Goal: Obtain resource: Obtain resource

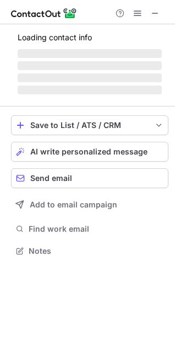
scroll to position [275, 175]
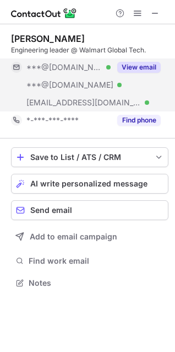
click at [146, 64] on button "View email" at bounding box center [139, 67] width 44 height 11
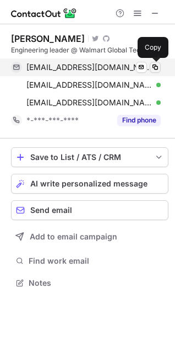
click at [155, 69] on span at bounding box center [155, 67] width 9 height 9
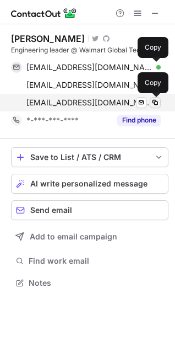
click at [158, 104] on span at bounding box center [155, 102] width 9 height 9
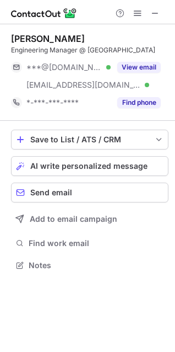
scroll to position [257, 175]
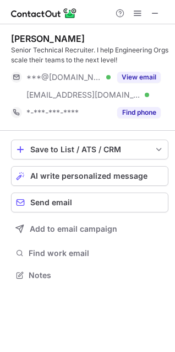
scroll to position [267, 175]
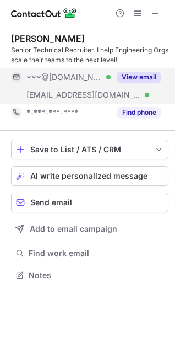
click at [132, 77] on button "View email" at bounding box center [139, 77] width 44 height 11
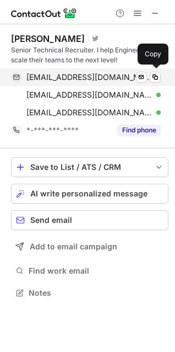
scroll to position [285, 175]
click at [153, 79] on span at bounding box center [155, 77] width 9 height 9
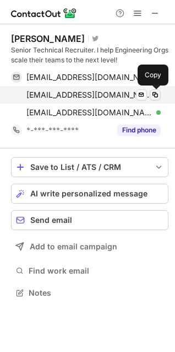
click at [153, 96] on span at bounding box center [155, 94] width 9 height 9
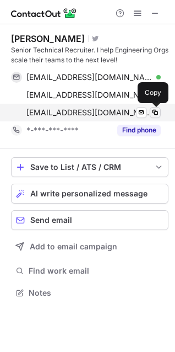
click at [155, 111] on span at bounding box center [155, 112] width 9 height 9
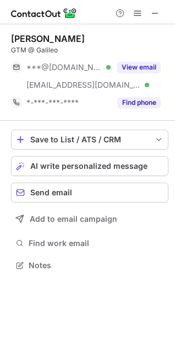
scroll to position [257, 175]
